Goal: Task Accomplishment & Management: Use online tool/utility

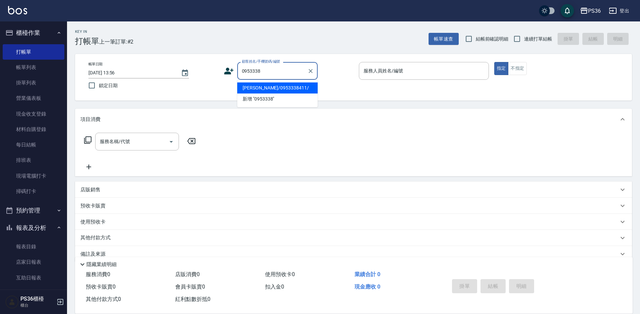
click at [278, 87] on li "[PERSON_NAME]/0953338411/" at bounding box center [277, 87] width 80 height 11
type input "[PERSON_NAME]/0953338411/"
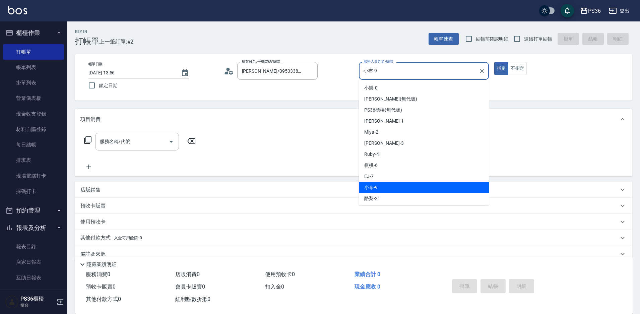
drag, startPoint x: 381, startPoint y: 67, endPoint x: 358, endPoint y: 74, distance: 24.2
click at [358, 74] on div "帳單日期 [DATE] 13:56 鎖定日期 顧客姓名/手機號碼/編號 [PERSON_NAME]/0953338411/ 顧客姓名/手機號碼/編號 服務人員…" at bounding box center [353, 77] width 541 height 31
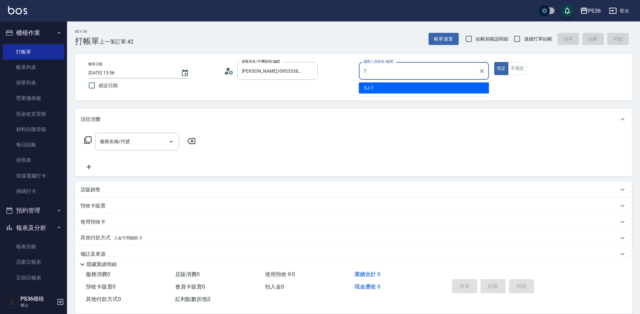
type input "7"
type button "true"
type input "EJ-7"
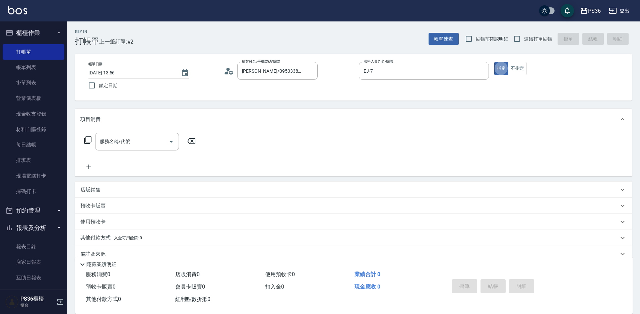
click at [226, 71] on icon at bounding box center [229, 71] width 10 height 10
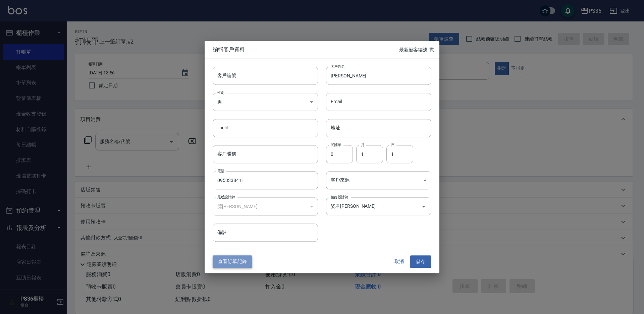
click at [230, 264] on button "查看訂單記錄" at bounding box center [233, 262] width 40 height 12
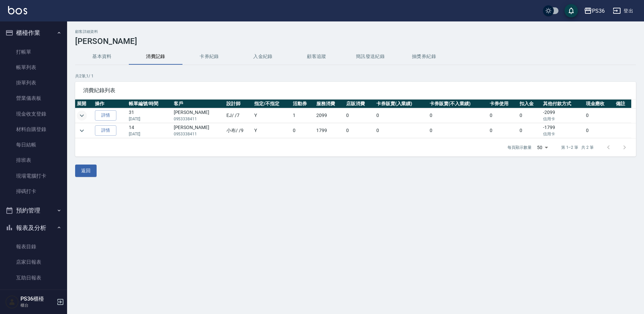
click at [81, 118] on icon "expand row" at bounding box center [82, 116] width 8 height 8
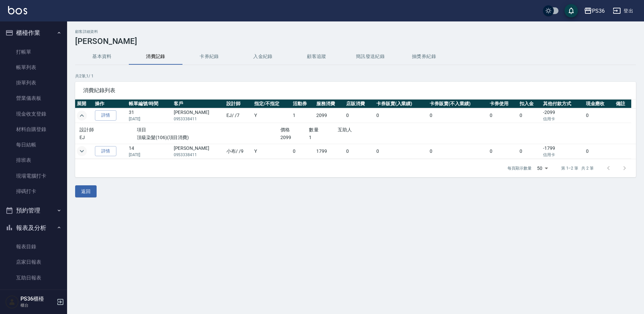
click at [80, 154] on icon "expand row" at bounding box center [82, 151] width 8 height 8
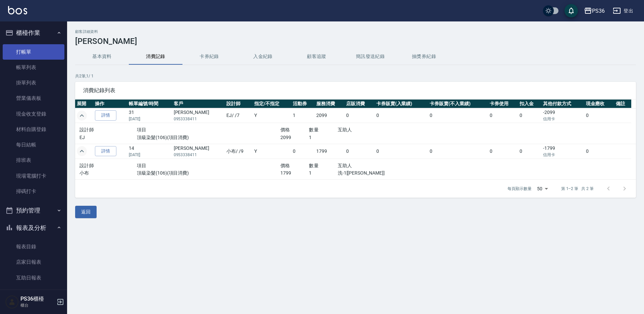
click at [20, 53] on link "打帳單" at bounding box center [34, 51] width 62 height 15
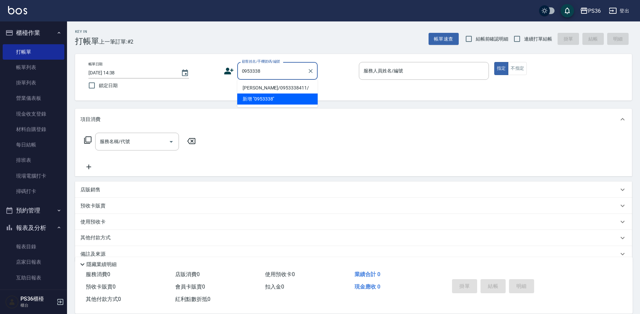
click at [272, 88] on li "[PERSON_NAME]/0953338411/" at bounding box center [277, 87] width 80 height 11
type input "[PERSON_NAME]/0953338411/"
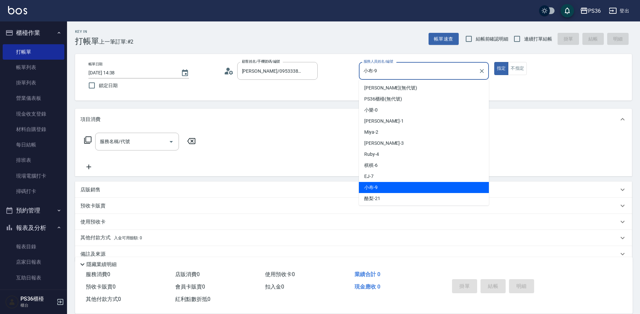
drag, startPoint x: 378, startPoint y: 69, endPoint x: 362, endPoint y: 74, distance: 16.3
click at [362, 74] on input "小布-9" at bounding box center [419, 71] width 114 height 12
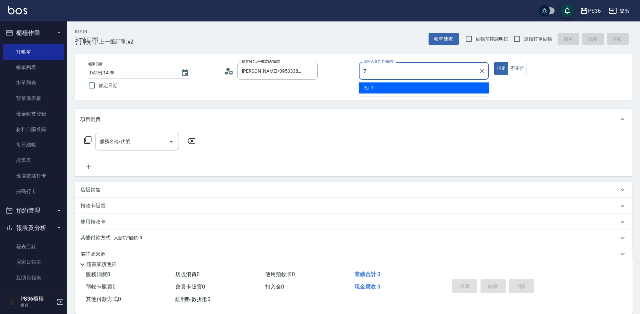
type input "7"
type button "true"
type input "EJ-7"
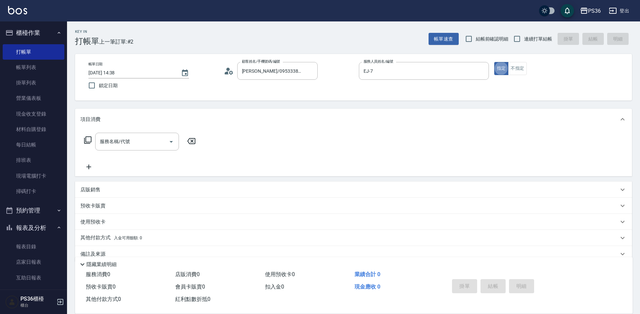
click at [141, 132] on div "服務名稱/代號 服務名稱/代號" at bounding box center [353, 153] width 557 height 46
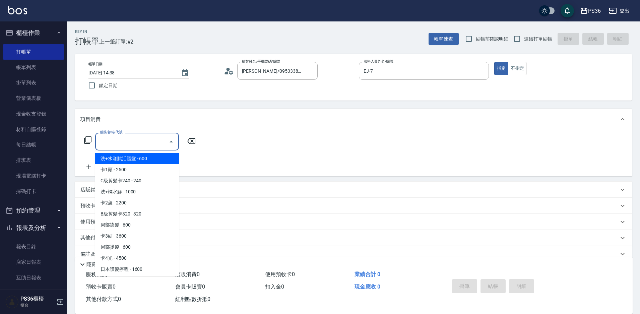
click at [138, 137] on input "服務名稱/代號" at bounding box center [132, 142] width 68 height 12
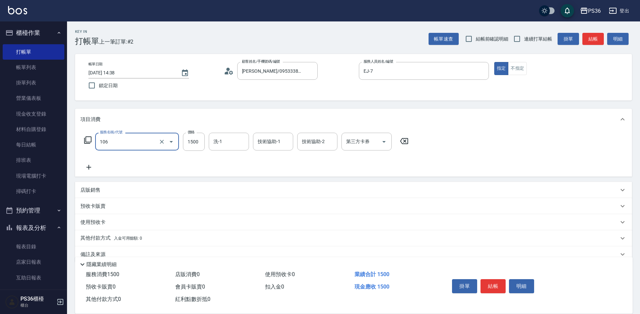
type input "頂級染髮(106)"
type input "2380"
type input "酪梨-21"
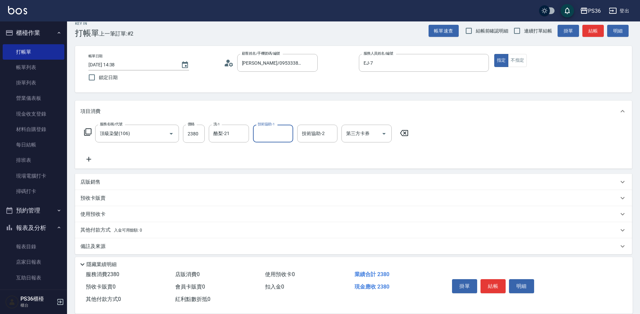
scroll to position [13, 0]
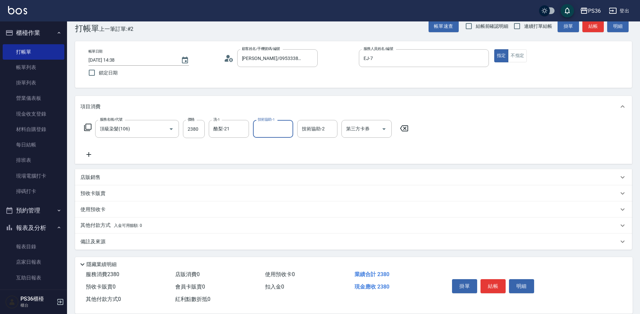
drag, startPoint x: 106, startPoint y: 224, endPoint x: 110, endPoint y: 217, distance: 8.3
click at [106, 224] on p "其他付款方式 入金可用餘額: 0" at bounding box center [111, 225] width 62 height 7
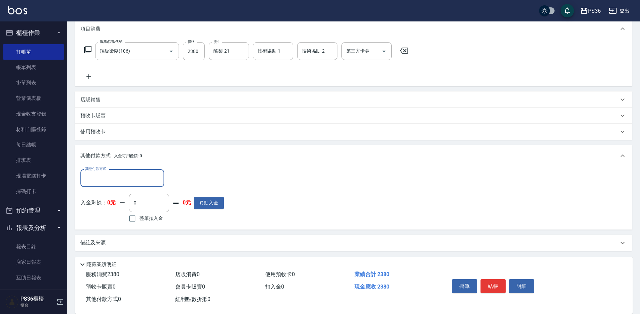
scroll to position [92, 0]
drag, startPoint x: 113, startPoint y: 177, endPoint x: 116, endPoint y: 175, distance: 3.5
click at [113, 177] on input "其他付款方式" at bounding box center [122, 177] width 78 height 12
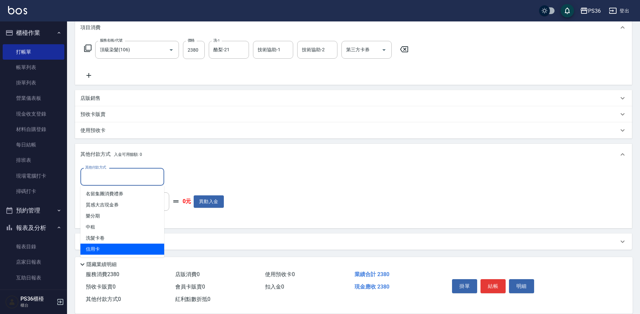
click at [104, 244] on span "信用卡" at bounding box center [122, 249] width 84 height 11
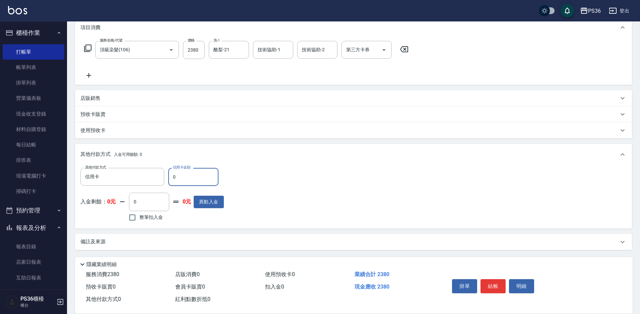
type input "信用卡"
type input "2380"
click at [497, 285] on button "結帳" at bounding box center [493, 286] width 25 height 14
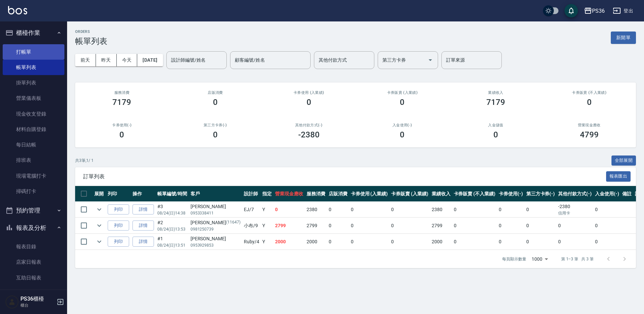
click at [19, 51] on link "打帳單" at bounding box center [34, 51] width 62 height 15
